Goal: Transaction & Acquisition: Purchase product/service

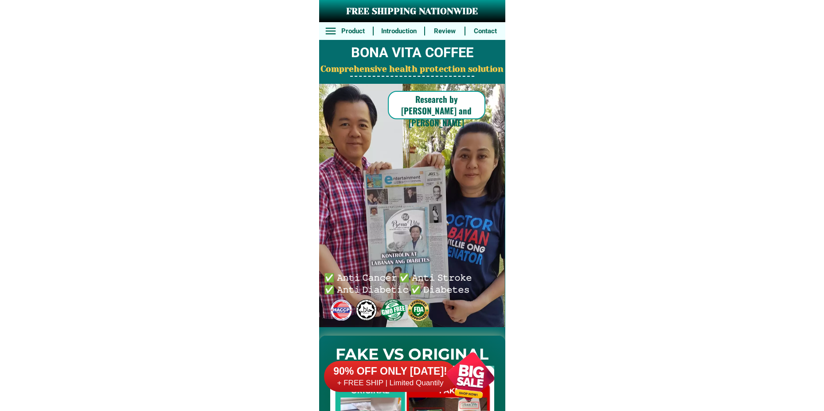
drag, startPoint x: 479, startPoint y: 376, endPoint x: 477, endPoint y: 362, distance: 14.3
click at [478, 377] on div at bounding box center [471, 376] width 70 height 70
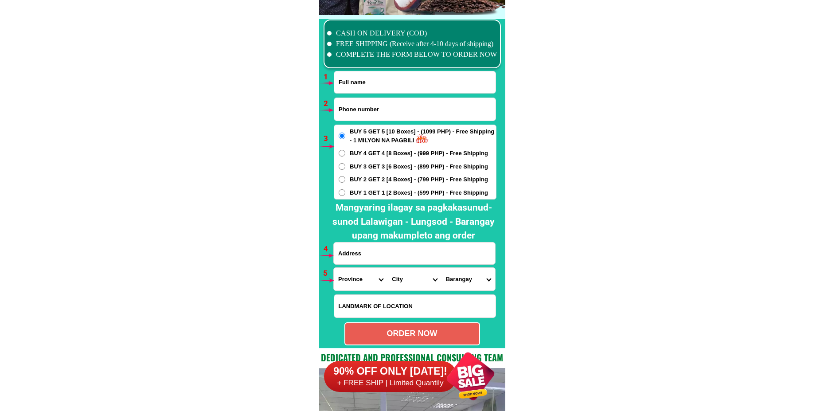
scroll to position [6522, 0]
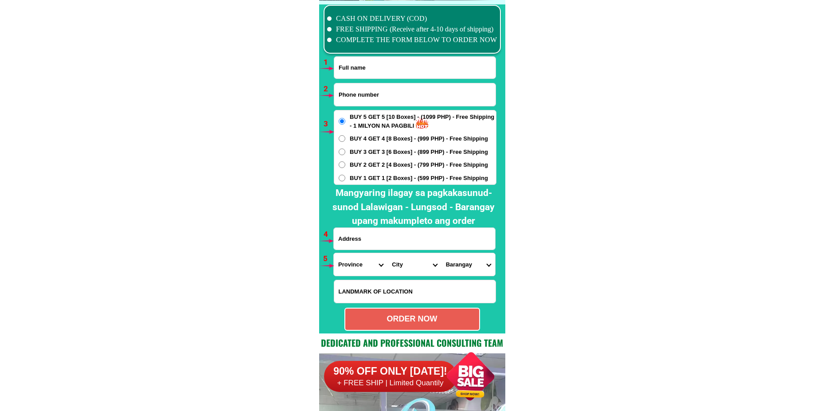
click at [356, 68] on input "Input full_name" at bounding box center [414, 68] width 161 height 22
paste input "[PERSON_NAME]"
type input "[PERSON_NAME]"
click at [347, 92] on input "Input phone_number" at bounding box center [414, 94] width 161 height 23
paste input "09770019064"
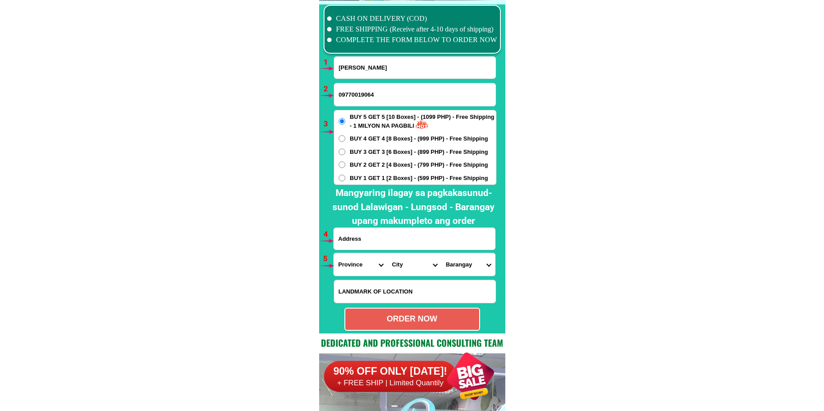
type input "09770019064"
click at [359, 234] on input "Input address" at bounding box center [414, 239] width 161 height 22
paste input "porok [STREET_ADDRESS][PERSON_NAME] Bldg 6 napindan [GEOGRAPHIC_DATA]"
type input "porok [STREET_ADDRESS][PERSON_NAME] Bldg 6 napindan [GEOGRAPHIC_DATA]"
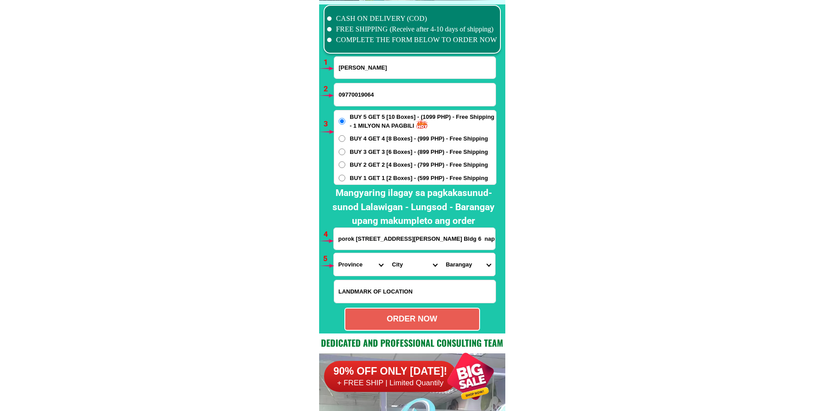
click at [362, 178] on span "BUY 1 GET 1 [2 Boxes] - (599 PHP) - Free Shipping" at bounding box center [419, 178] width 138 height 9
click at [345, 178] on input "BUY 1 GET 1 [2 Boxes] - (599 PHP) - Free Shipping" at bounding box center [342, 178] width 7 height 7
radio input "true"
click at [357, 268] on select "Province [GEOGRAPHIC_DATA] [GEOGRAPHIC_DATA][PERSON_NAME][GEOGRAPHIC_DATA][GEOG…" at bounding box center [361, 264] width 54 height 23
select select "63_219"
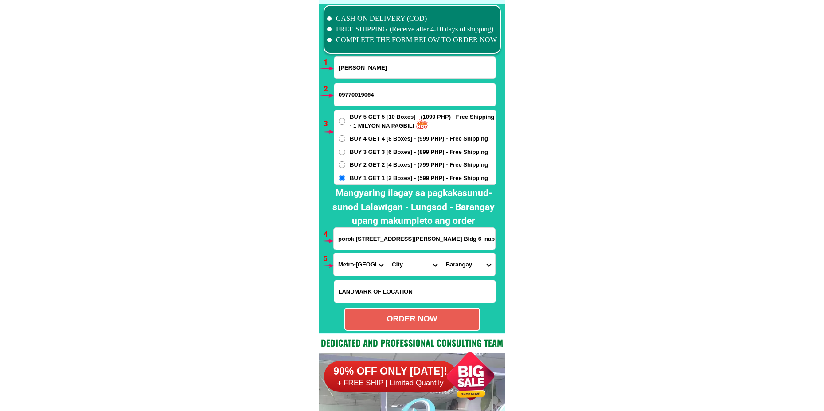
click at [334, 253] on select "Province [GEOGRAPHIC_DATA] [GEOGRAPHIC_DATA][PERSON_NAME][GEOGRAPHIC_DATA][GEOG…" at bounding box center [361, 264] width 54 height 23
drag, startPoint x: 404, startPoint y: 263, endPoint x: 408, endPoint y: 256, distance: 8.4
click at [404, 263] on select "City [GEOGRAPHIC_DATA] [GEOGRAPHIC_DATA] [GEOGRAPHIC_DATA] [GEOGRAPHIC_DATA]-ci…" at bounding box center [415, 264] width 54 height 23
select select "63_2191611"
click at [388, 253] on select "City [GEOGRAPHIC_DATA] [GEOGRAPHIC_DATA] [GEOGRAPHIC_DATA] [GEOGRAPHIC_DATA]-ci…" at bounding box center [415, 264] width 54 height 23
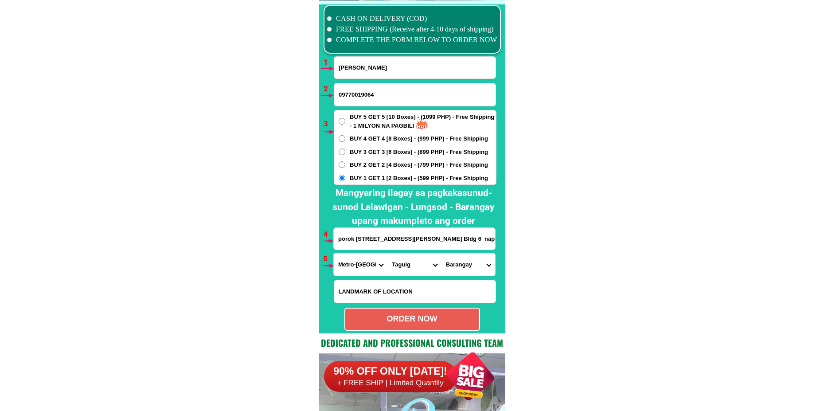
click at [450, 265] on select "[GEOGRAPHIC_DATA][PERSON_NAME][GEOGRAPHIC_DATA] [GEOGRAPHIC_DATA][PERSON_NAME] …" at bounding box center [469, 264] width 54 height 23
select select "63_21916116772"
click at [442, 253] on select "[GEOGRAPHIC_DATA][PERSON_NAME][GEOGRAPHIC_DATA] [GEOGRAPHIC_DATA][PERSON_NAME] …" at bounding box center [469, 264] width 54 height 23
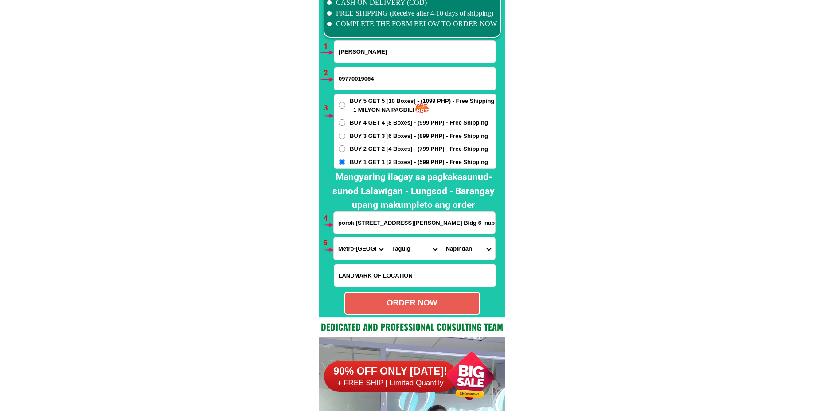
scroll to position [6566, 0]
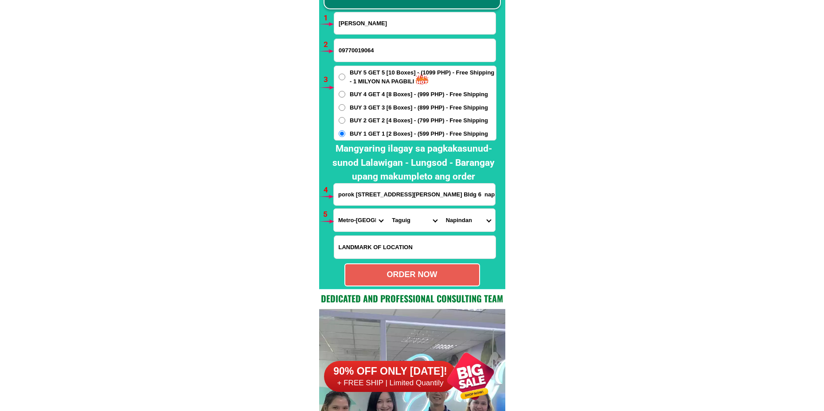
click at [430, 269] on div "ORDER NOW" at bounding box center [413, 274] width 136 height 23
type input "porok [STREET_ADDRESS][PERSON_NAME] Bldg 6 napindan [GEOGRAPHIC_DATA]"
radio input "true"
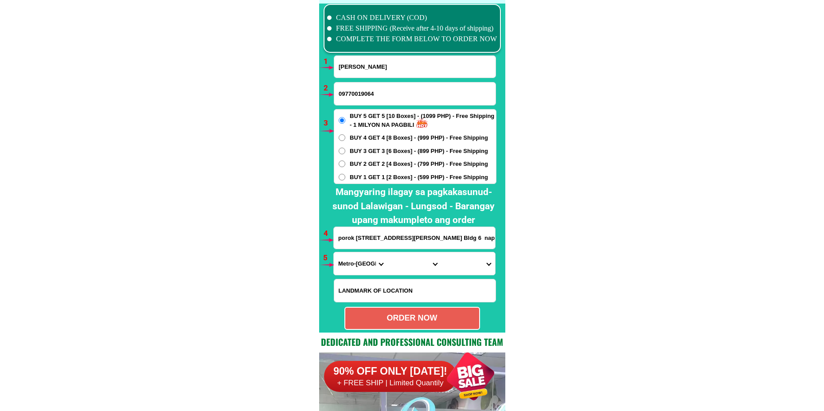
scroll to position [6522, 0]
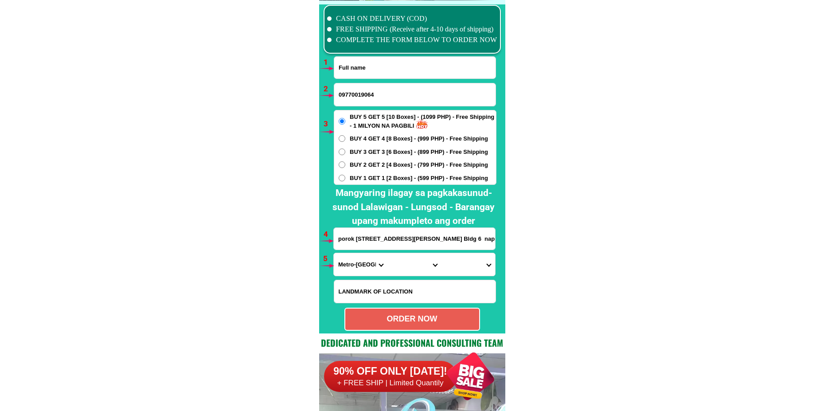
click at [369, 63] on input "Input full_name" at bounding box center [414, 68] width 161 height 22
paste input "[PERSON_NAME]"
type input "[PERSON_NAME]"
click at [352, 239] on input "porok [STREET_ADDRESS][PERSON_NAME] Bldg 6 napindan [GEOGRAPHIC_DATA]" at bounding box center [414, 239] width 161 height 22
paste input "P4 Cabuan [PERSON_NAME][GEOGRAPHIC_DATA]"
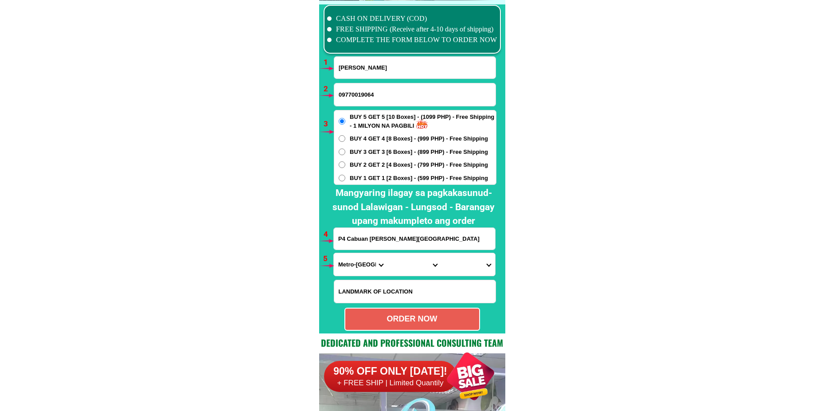
type input "P4 Cabuan [PERSON_NAME][GEOGRAPHIC_DATA]"
click at [363, 165] on span "BUY 2 GET 2 [4 Boxes] - (799 PHP) - Free Shipping" at bounding box center [419, 165] width 138 height 9
click at [345, 165] on input "BUY 2 GET 2 [4 Boxes] - (799 PHP) - Free Shipping" at bounding box center [342, 164] width 7 height 7
radio input "true"
click at [352, 180] on span "BUY 1 GET 1 [2 Boxes] - (599 PHP) - Free Shipping" at bounding box center [419, 178] width 138 height 9
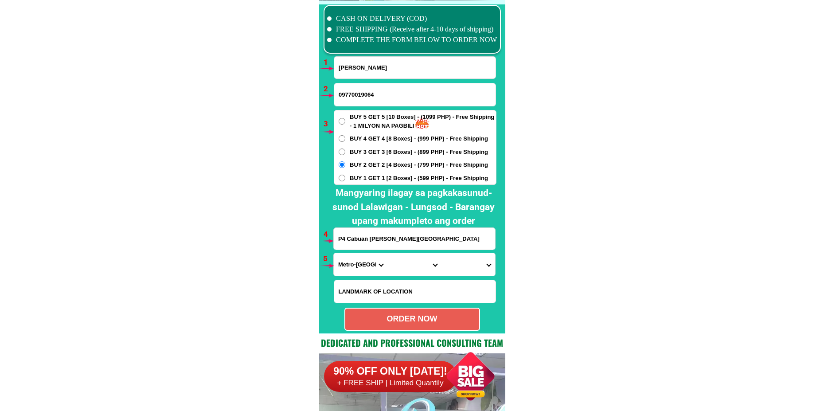
click at [345, 180] on input "BUY 1 GET 1 [2 Boxes] - (599 PHP) - Free Shipping" at bounding box center [342, 178] width 7 height 7
radio input "true"
click at [356, 86] on input "09770019064" at bounding box center [414, 94] width 161 height 23
paste input "09067603947"
type input "09067603947"
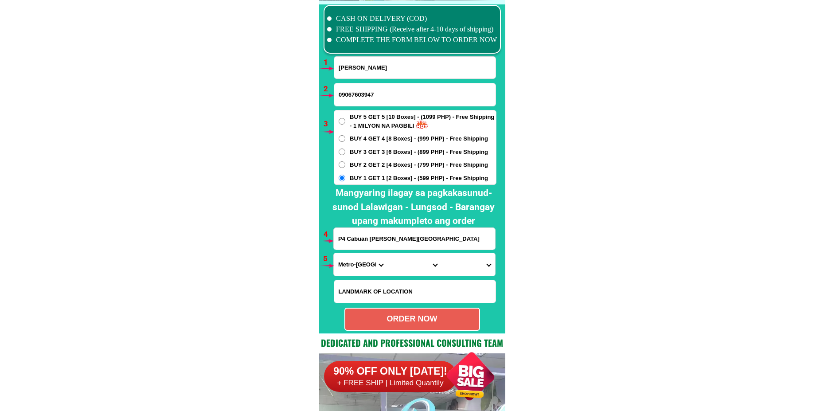
click at [354, 265] on select "Province [GEOGRAPHIC_DATA] [GEOGRAPHIC_DATA][PERSON_NAME][GEOGRAPHIC_DATA][GEOG…" at bounding box center [361, 264] width 54 height 23
select select "63_48"
click at [334, 253] on select "Province [GEOGRAPHIC_DATA] [GEOGRAPHIC_DATA][PERSON_NAME][GEOGRAPHIC_DATA][GEOG…" at bounding box center [361, 264] width 54 height 23
drag, startPoint x: 390, startPoint y: 267, endPoint x: 397, endPoint y: 260, distance: 9.1
click at [390, 267] on select "City [PERSON_NAME] Mahinog [PERSON_NAME]" at bounding box center [415, 264] width 54 height 23
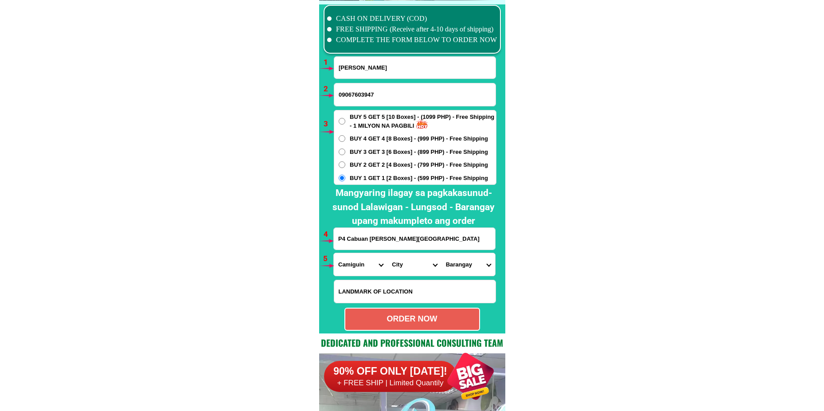
click at [418, 288] on form "[PERSON_NAME] 09067603947 ORDER NOW P4 [GEOGRAPHIC_DATA][PERSON_NAME][GEOGRAPHI…" at bounding box center [414, 193] width 163 height 275
click at [410, 261] on select "City [PERSON_NAME] Mahinog [PERSON_NAME]" at bounding box center [415, 264] width 54 height 23
select select "63_489174"
click at [388, 253] on select "City [PERSON_NAME] Mahinog [PERSON_NAME]" at bounding box center [415, 264] width 54 height 23
click at [455, 268] on select "Barangay Butay [GEOGRAPHIC_DATA] [GEOGRAPHIC_DATA] [GEOGRAPHIC_DATA] [GEOGRAPHI…" at bounding box center [469, 264] width 54 height 23
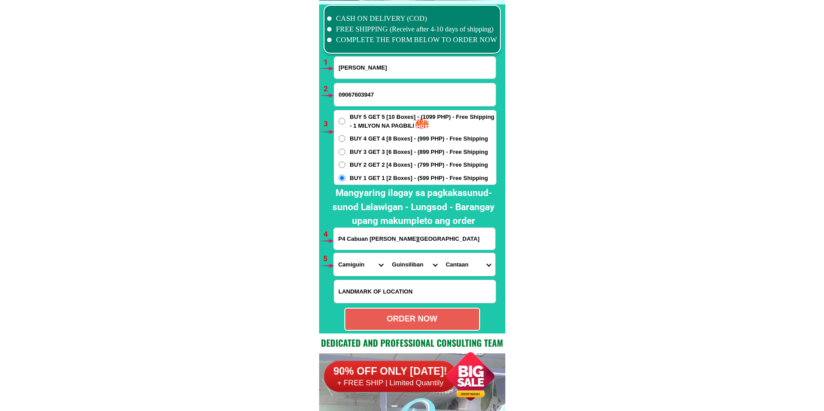
click at [442, 253] on select "Barangay Butay [GEOGRAPHIC_DATA] [GEOGRAPHIC_DATA] [GEOGRAPHIC_DATA] [GEOGRAPHI…" at bounding box center [469, 264] width 54 height 23
click at [469, 266] on select "Barangay Butay [GEOGRAPHIC_DATA] [GEOGRAPHIC_DATA] [GEOGRAPHIC_DATA] [GEOGRAPHI…" at bounding box center [469, 264] width 54 height 23
click at [442, 253] on select "Barangay Butay [GEOGRAPHIC_DATA] [GEOGRAPHIC_DATA] [GEOGRAPHIC_DATA] [GEOGRAPHI…" at bounding box center [469, 264] width 54 height 23
drag, startPoint x: 465, startPoint y: 260, endPoint x: 465, endPoint y: 270, distance: 9.8
click at [465, 263] on select "Barangay Butay [GEOGRAPHIC_DATA] [GEOGRAPHIC_DATA] [GEOGRAPHIC_DATA] [GEOGRAPHI…" at bounding box center [469, 264] width 54 height 23
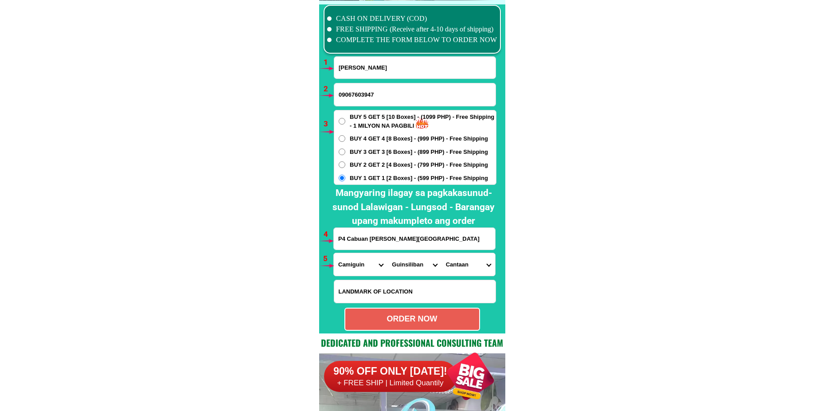
select select "63_4891749800"
click at [442, 253] on select "Barangay Butay [GEOGRAPHIC_DATA] [GEOGRAPHIC_DATA] [GEOGRAPHIC_DATA] [GEOGRAPHI…" at bounding box center [469, 264] width 54 height 23
click at [411, 329] on div "ORDER NOW" at bounding box center [413, 319] width 136 height 23
radio input "true"
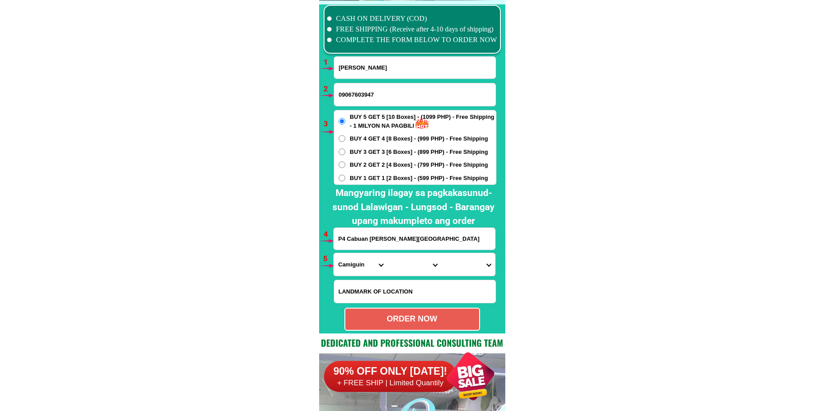
click at [373, 71] on input "[PERSON_NAME]" at bounding box center [414, 68] width 161 height 22
paste input "[PERSON_NAME]"
type input "[PERSON_NAME]"
click at [359, 94] on input "09067603947" at bounding box center [414, 94] width 161 height 23
paste input "o9496997473"
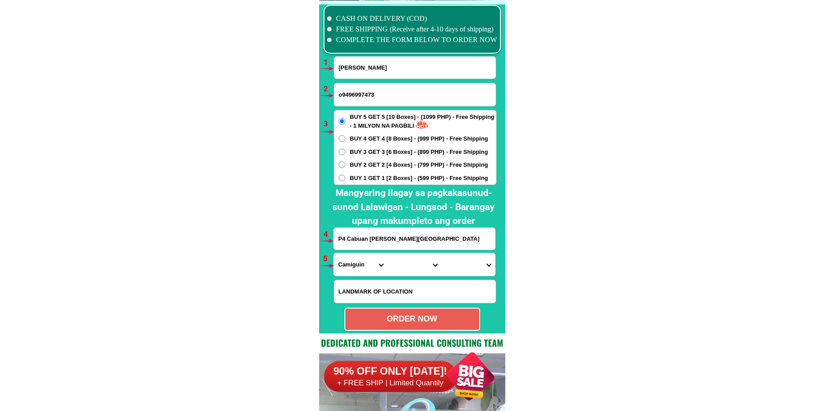
drag, startPoint x: 341, startPoint y: 96, endPoint x: 329, endPoint y: 96, distance: 12.0
click at [329, 96] on div "CASH ON DELIVERY (COD) FREE SHIPPING (Receive after 4-10 days of shipping) COMP…" at bounding box center [412, 166] width 186 height 333
type input "09496997473"
click at [353, 180] on span "BUY 1 GET 1 [2 Boxes] - (599 PHP) - Free Shipping" at bounding box center [419, 178] width 138 height 9
click at [345, 180] on input "BUY 1 GET 1 [2 Boxes] - (599 PHP) - Free Shipping" at bounding box center [342, 178] width 7 height 7
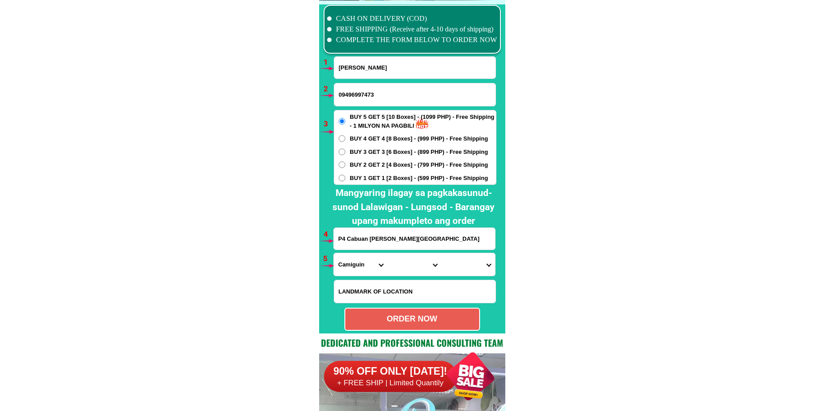
radio input "true"
click at [354, 239] on input "P4 Cabuan [PERSON_NAME][GEOGRAPHIC_DATA]" at bounding box center [414, 239] width 161 height 22
paste input "brvy poblacion cavinti laguna purok lagrimas 2"
type input "brvy poblacion cavinti laguna purok lagrimas 2"
click at [355, 260] on select "Province [GEOGRAPHIC_DATA] [GEOGRAPHIC_DATA][PERSON_NAME][GEOGRAPHIC_DATA][GEOG…" at bounding box center [361, 264] width 54 height 23
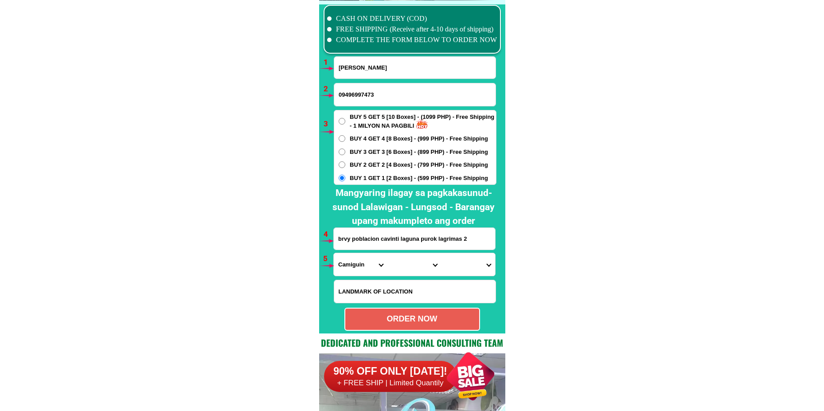
select select "63_904"
click at [334, 253] on select "Province [GEOGRAPHIC_DATA] [GEOGRAPHIC_DATA][PERSON_NAME][GEOGRAPHIC_DATA][GEOG…" at bounding box center [361, 264] width 54 height 23
drag, startPoint x: 392, startPoint y: 262, endPoint x: 398, endPoint y: 255, distance: 9.1
click at [392, 262] on select "City [GEOGRAPHIC_DATA] [GEOGRAPHIC_DATA]-city [GEOGRAPHIC_DATA] [GEOGRAPHIC_DAT…" at bounding box center [415, 264] width 54 height 23
select select "63_9049555"
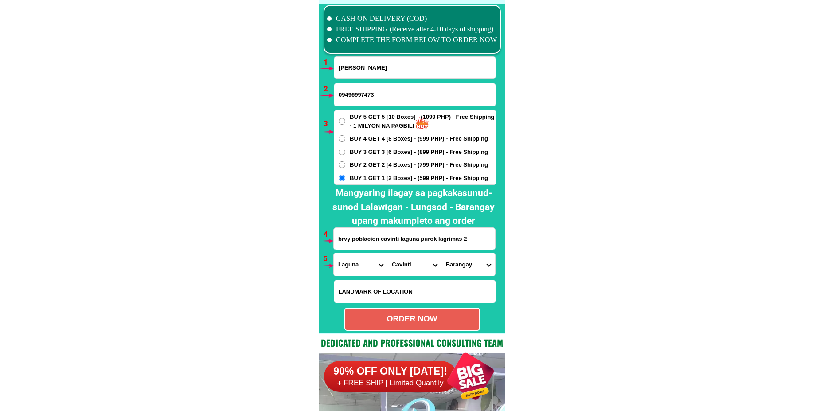
click at [388, 253] on select "City [GEOGRAPHIC_DATA] [GEOGRAPHIC_DATA]-city [GEOGRAPHIC_DATA] [GEOGRAPHIC_DAT…" at bounding box center [415, 264] width 54 height 23
click at [472, 265] on select "Barangay [PERSON_NAME] [PERSON_NAME] Kanluran talaongan Labayo Layasin Layug Ma…" at bounding box center [469, 264] width 54 height 23
select select "63_90495558731"
click at [442, 253] on select "Barangay [PERSON_NAME] [PERSON_NAME] Kanluran talaongan Labayo Layasin Layug Ma…" at bounding box center [469, 264] width 54 height 23
click at [409, 321] on div "ORDER NOW" at bounding box center [412, 319] width 134 height 12
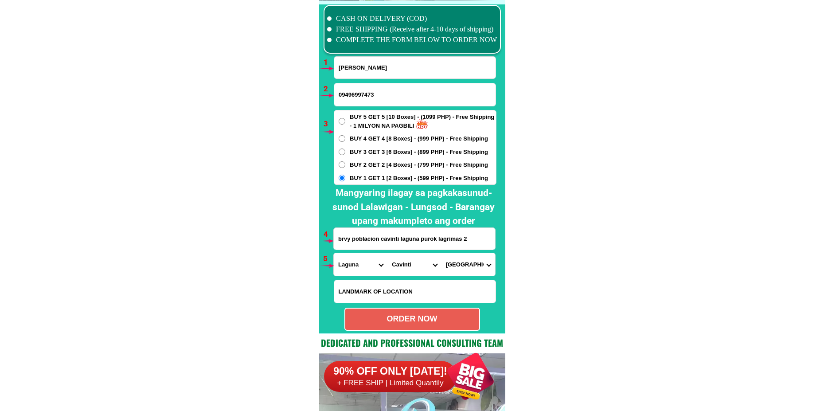
radio input "true"
click at [362, 77] on input "[PERSON_NAME]" at bounding box center [414, 68] width 161 height 22
paste input "[PERSON_NAME]"
type input "[PERSON_NAME]"
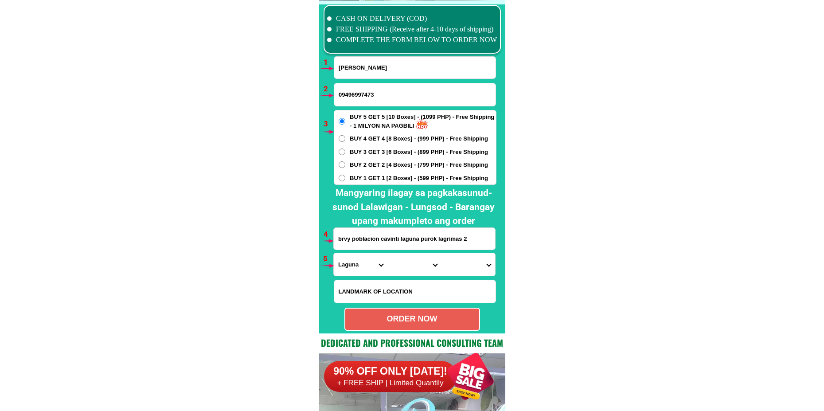
click at [348, 96] on input "09496997473" at bounding box center [414, 94] width 161 height 23
paste input "09451941262"
type input "09451941262"
click at [372, 153] on span "BUY 3 GET 3 [6 Boxes] - (899 PHP) - Free Shipping" at bounding box center [419, 152] width 138 height 9
click at [345, 153] on input "BUY 3 GET 3 [6 Boxes] - (899 PHP) - Free Shipping" at bounding box center [342, 152] width 7 height 7
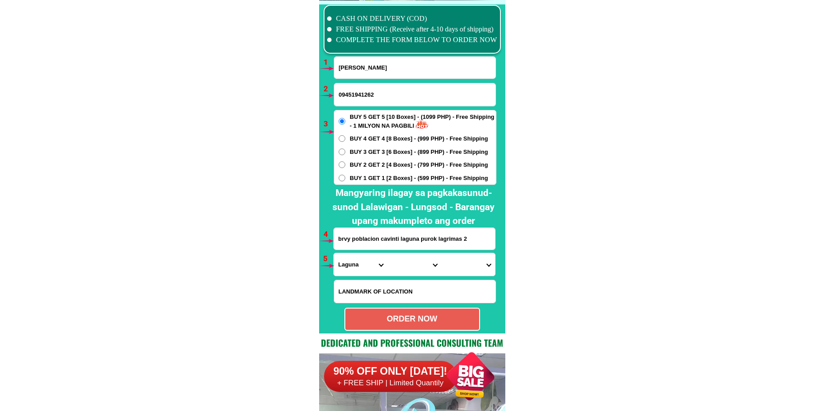
radio input "true"
click at [356, 248] on input "brvy poblacion cavinti laguna purok lagrimas 2" at bounding box center [414, 239] width 161 height 22
paste input "[STREET_ADDRESS]. De la [PERSON_NAME] . Beside [GEOGRAPHIC_DATA]"
type input "[STREET_ADDRESS]. De la [PERSON_NAME] . Beside [GEOGRAPHIC_DATA]"
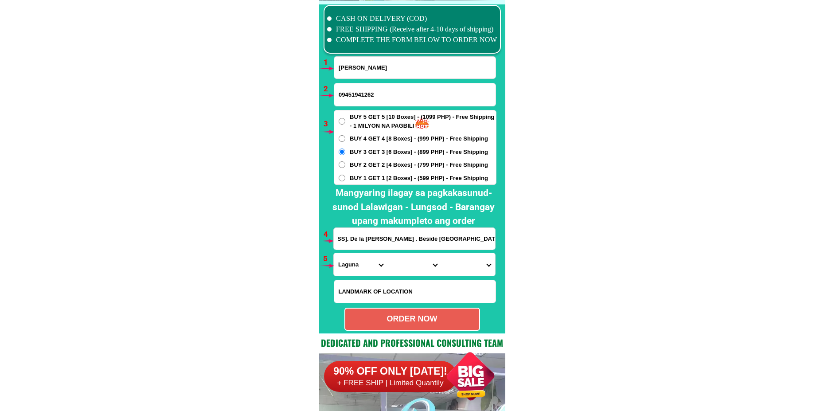
scroll to position [0, 0]
drag, startPoint x: 351, startPoint y: 265, endPoint x: 353, endPoint y: 255, distance: 9.8
click at [351, 265] on select "Province [GEOGRAPHIC_DATA] [GEOGRAPHIC_DATA][PERSON_NAME][GEOGRAPHIC_DATA][GEOG…" at bounding box center [361, 264] width 54 height 23
click at [334, 253] on select "Province [GEOGRAPHIC_DATA] [GEOGRAPHIC_DATA][PERSON_NAME][GEOGRAPHIC_DATA][GEOG…" at bounding box center [361, 264] width 54 height 23
click at [350, 269] on select "Province [GEOGRAPHIC_DATA] [GEOGRAPHIC_DATA][PERSON_NAME][GEOGRAPHIC_DATA][GEOG…" at bounding box center [361, 264] width 54 height 23
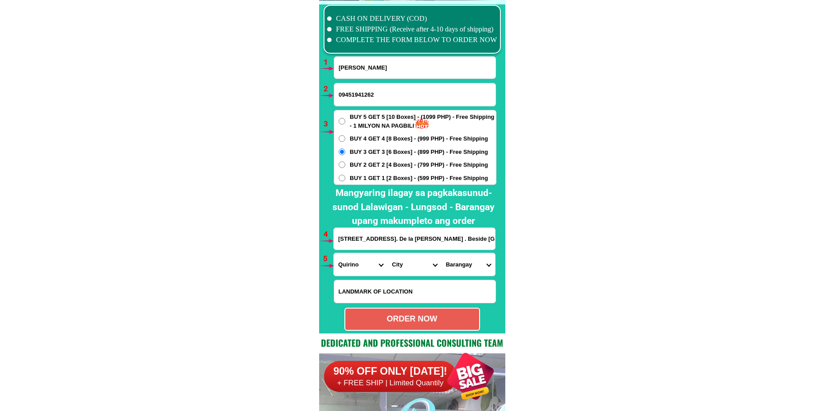
select select "63_993"
click at [334, 253] on select "Province [GEOGRAPHIC_DATA] [GEOGRAPHIC_DATA][PERSON_NAME][GEOGRAPHIC_DATA][GEOG…" at bounding box center [361, 264] width 54 height 23
click at [400, 262] on select "City Angono Antipolo-city [GEOGRAPHIC_DATA] [GEOGRAPHIC_DATA] [GEOGRAPHIC_DATA]…" at bounding box center [415, 264] width 54 height 23
select select "63_993568"
click at [388, 253] on select "City Angono Antipolo-city [GEOGRAPHIC_DATA] [GEOGRAPHIC_DATA] [GEOGRAPHIC_DATA]…" at bounding box center [415, 264] width 54 height 23
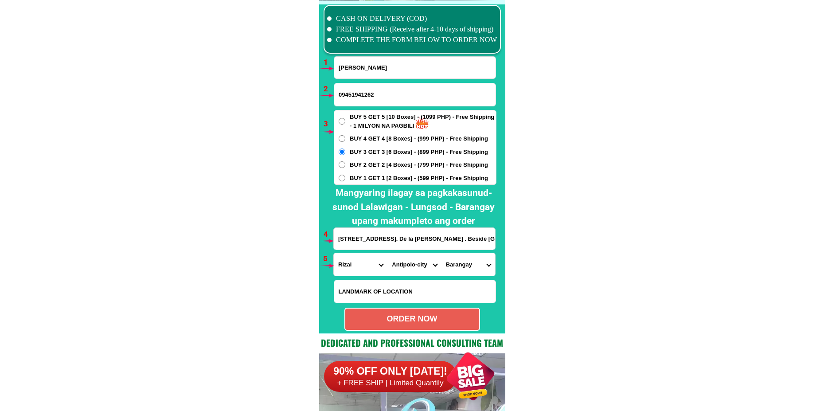
drag, startPoint x: 468, startPoint y: 266, endPoint x: 471, endPoint y: 258, distance: 8.3
click at [468, 267] on select "[GEOGRAPHIC_DATA] [PERSON_NAME][GEOGRAPHIC_DATA] [GEOGRAPHIC_DATA] [GEOGRAPHIC_…" at bounding box center [469, 264] width 54 height 23
select select "63_9935689954"
click at [442, 253] on select "[GEOGRAPHIC_DATA] [PERSON_NAME][GEOGRAPHIC_DATA] [GEOGRAPHIC_DATA] [GEOGRAPHIC_…" at bounding box center [469, 264] width 54 height 23
click at [422, 318] on div "ORDER NOW" at bounding box center [412, 319] width 134 height 12
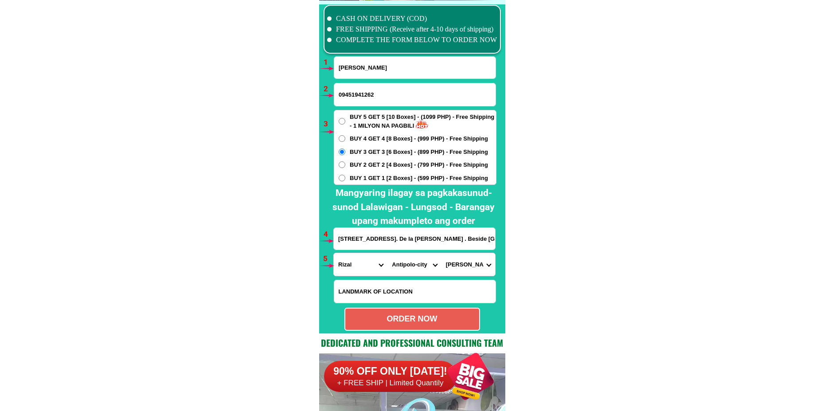
radio input "true"
click at [397, 68] on input "[PERSON_NAME]" at bounding box center [414, 68] width 161 height 22
paste input "[PERSON_NAME]"
type input "[PERSON_NAME]"
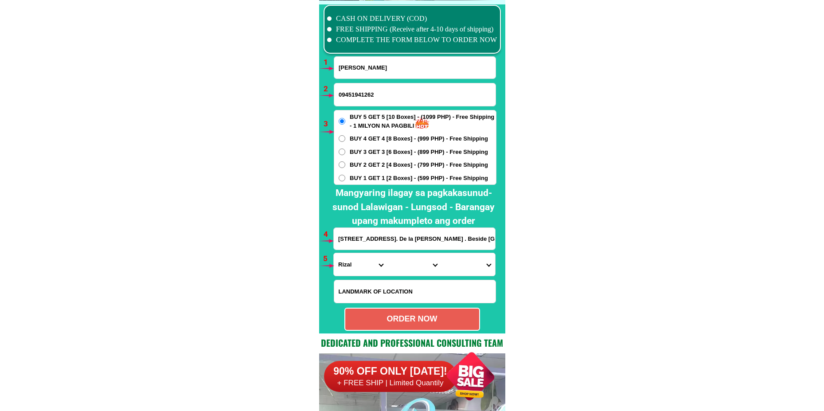
click at [378, 92] on input "09451941262" at bounding box center [414, 94] width 161 height 23
paste input "09272194001"
type input "09272194001"
click at [343, 242] on input "[STREET_ADDRESS]. De la [PERSON_NAME] . Beside [GEOGRAPHIC_DATA]" at bounding box center [414, 239] width 161 height 22
paste input "Brgy.bulihan sitio.puruza [PERSON_NAME]. Land mark.famy public market .no .hous…"
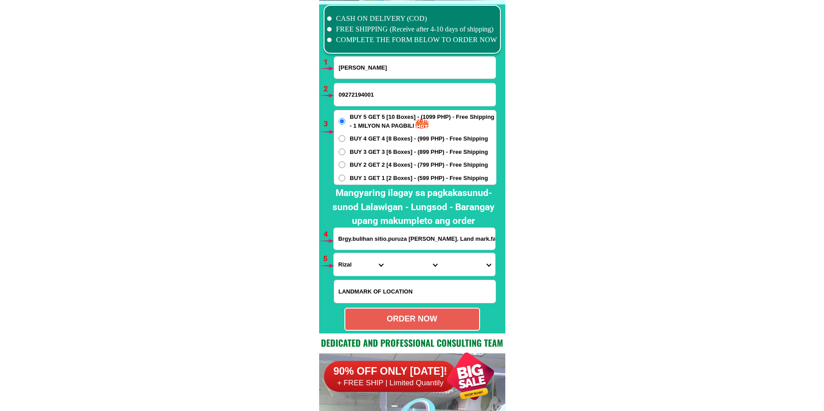
scroll to position [0, 78]
type input "Brgy.bulihan sitio.puruza [PERSON_NAME]. Land mark.famy public market .no .hous…"
click at [356, 180] on span "BUY 1 GET 1 [2 Boxes] - (599 PHP) - Free Shipping" at bounding box center [419, 178] width 138 height 9
click at [345, 180] on input "BUY 1 GET 1 [2 Boxes] - (599 PHP) - Free Shipping" at bounding box center [342, 178] width 7 height 7
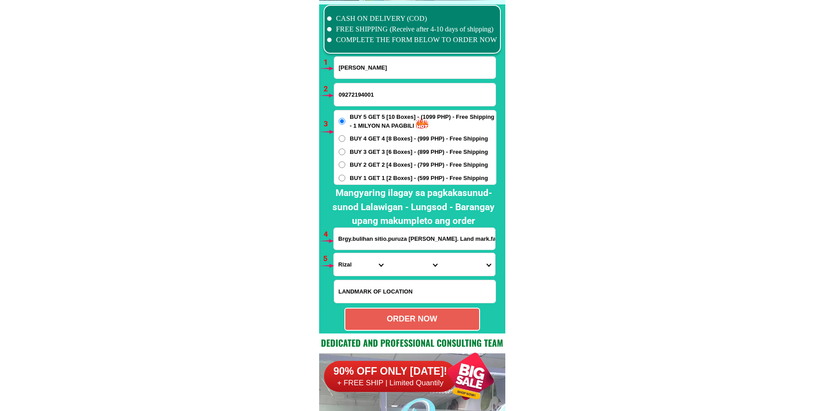
radio input "true"
click at [361, 260] on select "Province [GEOGRAPHIC_DATA] [GEOGRAPHIC_DATA][PERSON_NAME][GEOGRAPHIC_DATA][GEOG…" at bounding box center [361, 264] width 54 height 23
select select "63_904"
click at [334, 253] on select "Province [GEOGRAPHIC_DATA] [GEOGRAPHIC_DATA][PERSON_NAME][GEOGRAPHIC_DATA][GEOG…" at bounding box center [361, 264] width 54 height 23
click at [417, 259] on select "City [GEOGRAPHIC_DATA] [GEOGRAPHIC_DATA]-city [GEOGRAPHIC_DATA] [GEOGRAPHIC_DAT…" at bounding box center [415, 264] width 54 height 23
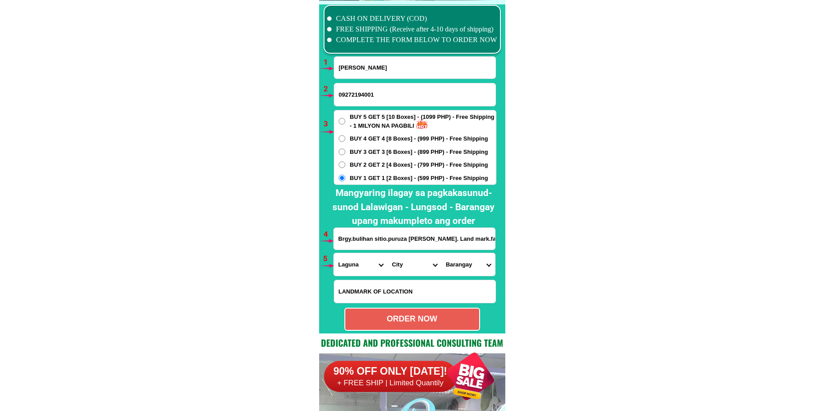
select select "63_9048126"
click at [388, 253] on select "City [GEOGRAPHIC_DATA] [GEOGRAPHIC_DATA]-city [GEOGRAPHIC_DATA] [GEOGRAPHIC_DAT…" at bounding box center [415, 264] width 54 height 23
click at [458, 259] on select "Barangay Asana (pob.) Bacong-sigsigan Bagong pag-asa (pob.) Balitoc Banaba (pob…" at bounding box center [469, 264] width 54 height 23
select select "63_9048126560"
click at [442, 253] on select "Barangay Asana (pob.) Bacong-sigsigan Bagong pag-asa (pob.) Balitoc Banaba (pob…" at bounding box center [469, 264] width 54 height 23
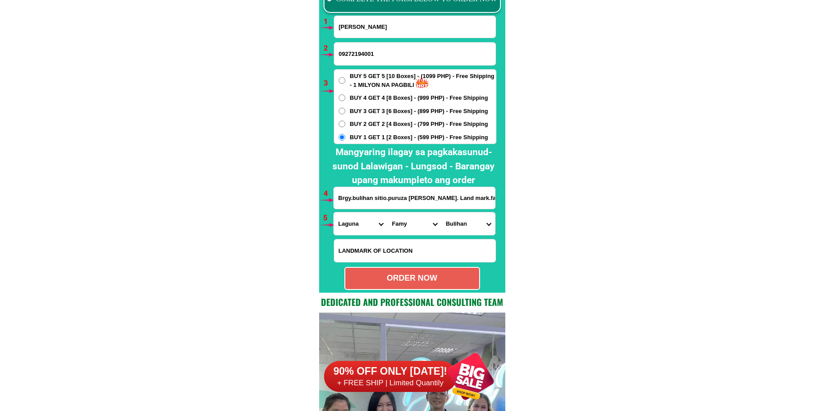
scroll to position [6566, 0]
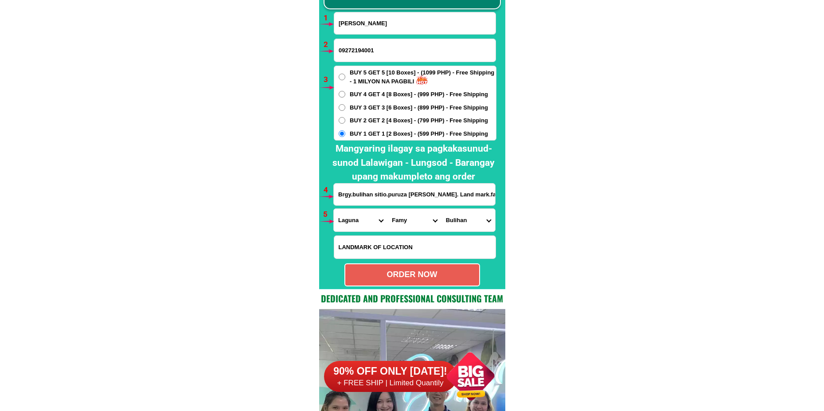
click at [423, 275] on div "ORDER NOW" at bounding box center [412, 275] width 134 height 12
radio input "true"
click at [368, 29] on input "[PERSON_NAME]" at bounding box center [414, 23] width 161 height 22
paste input "[PERSON_NAME]"
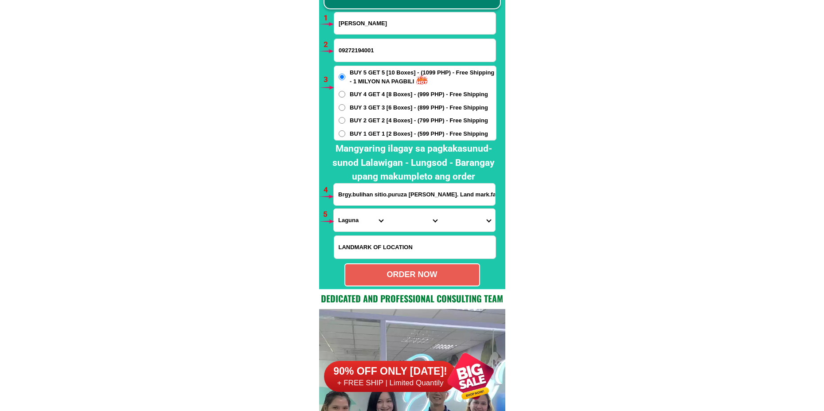
type input "[PERSON_NAME]"
click at [355, 47] on input "09272194001" at bounding box center [414, 50] width 161 height 23
paste input "09678127918"
type input "09678127918"
click at [352, 119] on span "BUY 2 GET 2 [4 Boxes] - (799 PHP) - Free Shipping" at bounding box center [419, 120] width 138 height 9
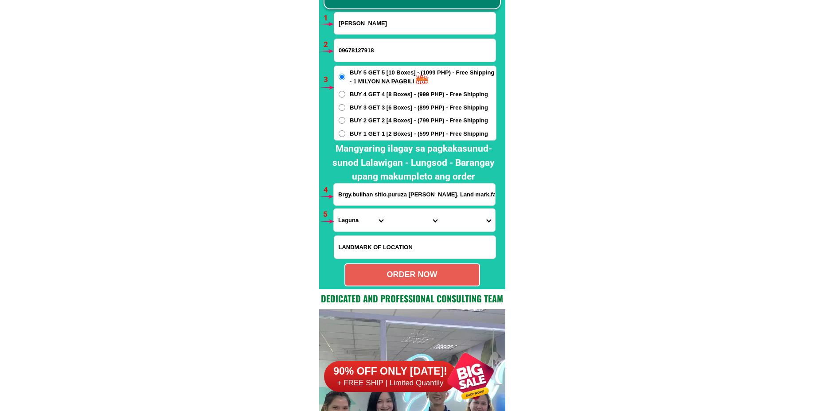
click at [345, 119] on input "BUY 2 GET 2 [4 Boxes] - (799 PHP) - Free Shipping" at bounding box center [342, 120] width 7 height 7
radio input "true"
click at [380, 107] on span "BUY 3 GET 3 [6 Boxes] - (899 PHP) - Free Shipping" at bounding box center [419, 107] width 138 height 9
click at [345, 107] on input "BUY 3 GET 3 [6 Boxes] - (899 PHP) - Free Shipping" at bounding box center [342, 107] width 7 height 7
radio input "true"
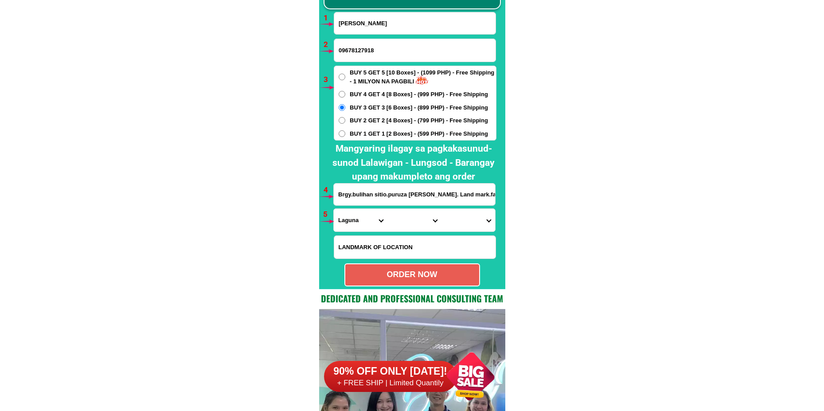
click at [353, 194] on input "Brgy.bulihan sitio.puruza [PERSON_NAME]. Land mark.famy public market .no .hous…" at bounding box center [414, 195] width 161 height 22
paste input "South Cotabato Banga Baranggay [GEOGRAPHIC_DATA]"
type input "South Cotabato Banga Baranggay [GEOGRAPHIC_DATA]"
drag, startPoint x: 359, startPoint y: 219, endPoint x: 360, endPoint y: 209, distance: 9.8
click at [357, 218] on select "Province [GEOGRAPHIC_DATA] [GEOGRAPHIC_DATA][PERSON_NAME][GEOGRAPHIC_DATA][GEOG…" at bounding box center [361, 220] width 54 height 23
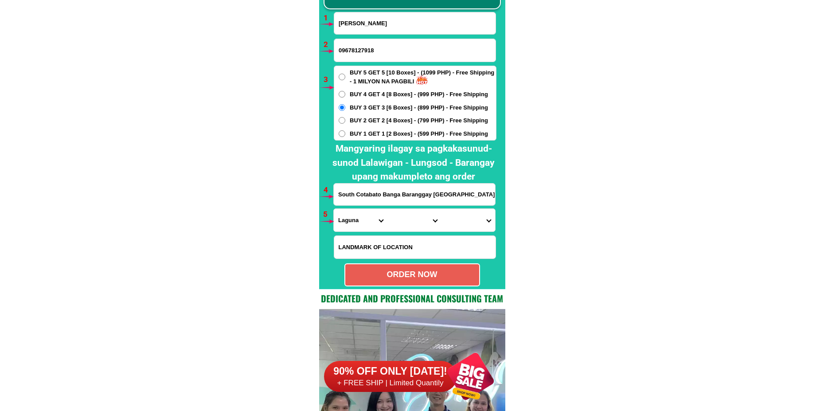
select select "63_995"
click at [334, 209] on select "Province [GEOGRAPHIC_DATA] [GEOGRAPHIC_DATA][PERSON_NAME][GEOGRAPHIC_DATA][GEOG…" at bounding box center [361, 220] width 54 height 23
drag, startPoint x: 398, startPoint y: 220, endPoint x: 407, endPoint y: 211, distance: 12.9
click at [398, 220] on select "City General-[GEOGRAPHIC_DATA]-city [GEOGRAPHIC_DATA]-[GEOGRAPHIC_DATA]-[GEOGRA…" at bounding box center [415, 220] width 54 height 23
select select "63_9959964"
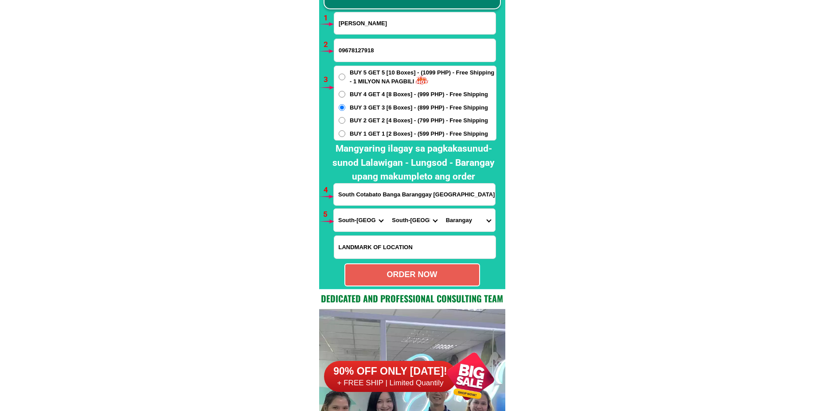
click at [388, 209] on select "City General-[GEOGRAPHIC_DATA]-city [GEOGRAPHIC_DATA]-[GEOGRAPHIC_DATA]-[GEOGRA…" at bounding box center [415, 220] width 54 height 23
drag, startPoint x: 459, startPoint y: 219, endPoint x: 465, endPoint y: 210, distance: 11.2
click at [459, 219] on select "Barangay [PERSON_NAME] (pob.) [PERSON_NAME] (barrio 5) Derilon [GEOGRAPHIC_DATA…" at bounding box center [469, 220] width 54 height 23
select select "63_99599641303"
click at [442, 209] on select "Barangay [PERSON_NAME] (pob.) [PERSON_NAME] (barrio 5) Derilon [GEOGRAPHIC_DATA…" at bounding box center [469, 220] width 54 height 23
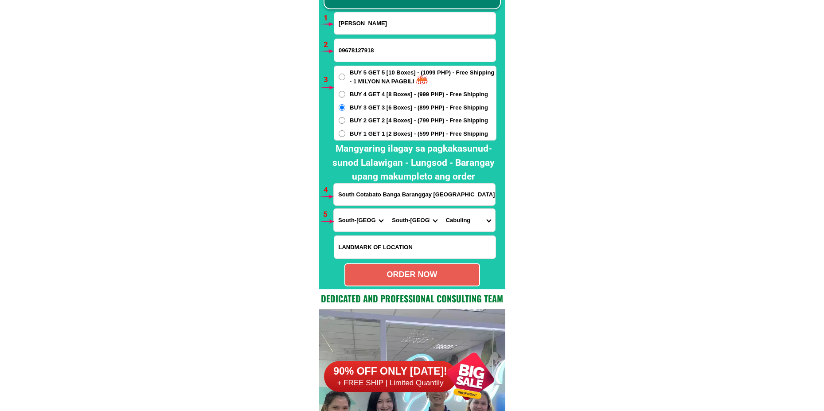
click at [417, 271] on div "ORDER NOW" at bounding box center [412, 275] width 134 height 12
type input "09678127918"
type input "South Cotabato Banga Baranggay [GEOGRAPHIC_DATA]"
radio input "true"
